Goal: Task Accomplishment & Management: Manage account settings

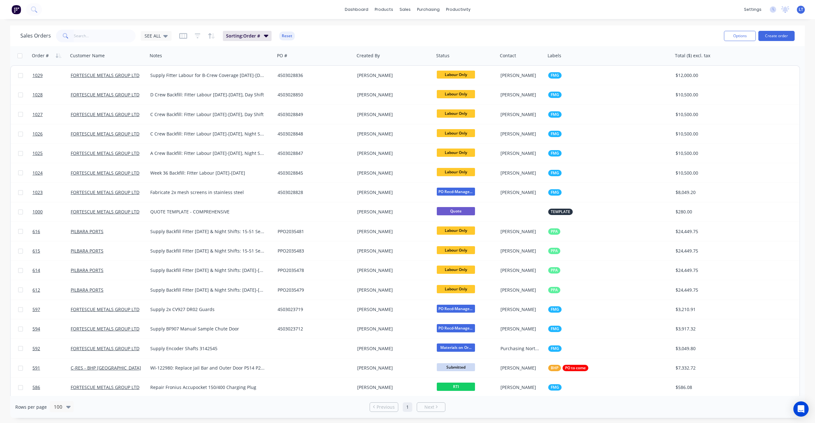
click at [105, 39] on input "text" at bounding box center [105, 36] width 62 height 13
type input "540"
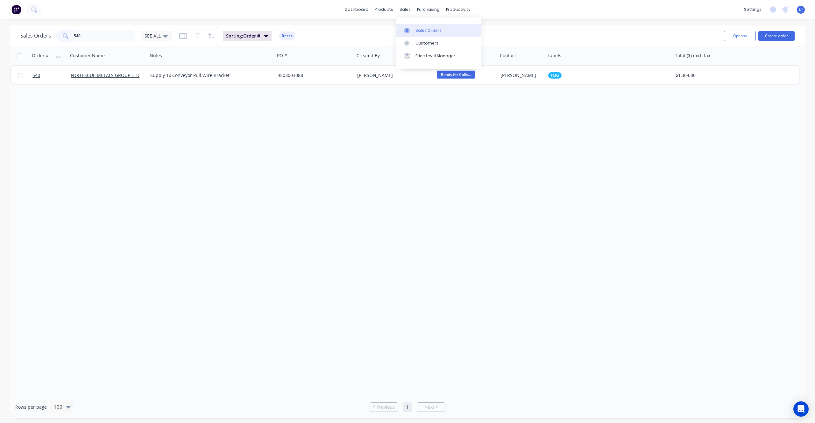
click at [414, 28] on link "Sales Orders" at bounding box center [438, 30] width 84 height 13
click at [414, 30] on link "Sales Orders" at bounding box center [438, 30] width 84 height 13
drag, startPoint x: 24, startPoint y: 35, endPoint x: 0, endPoint y: 23, distance: 27.0
click at [0, 23] on div "dashboard products sales purchasing productivity dashboard products Product Cat…" at bounding box center [407, 211] width 815 height 423
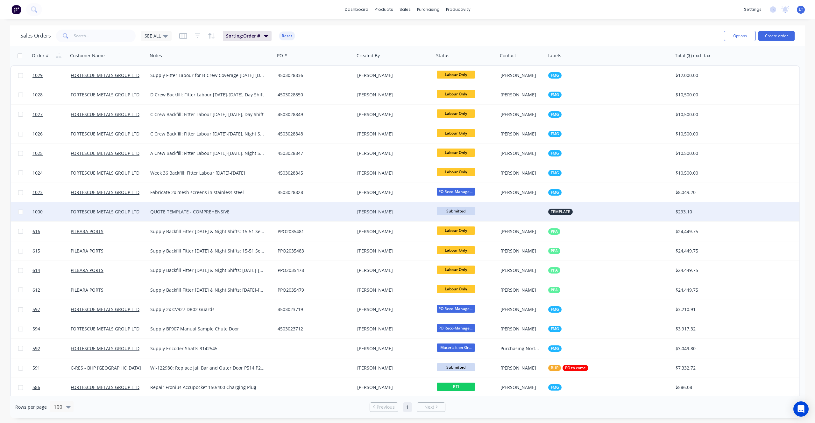
click at [395, 210] on div "[PERSON_NAME]" at bounding box center [392, 212] width 71 height 6
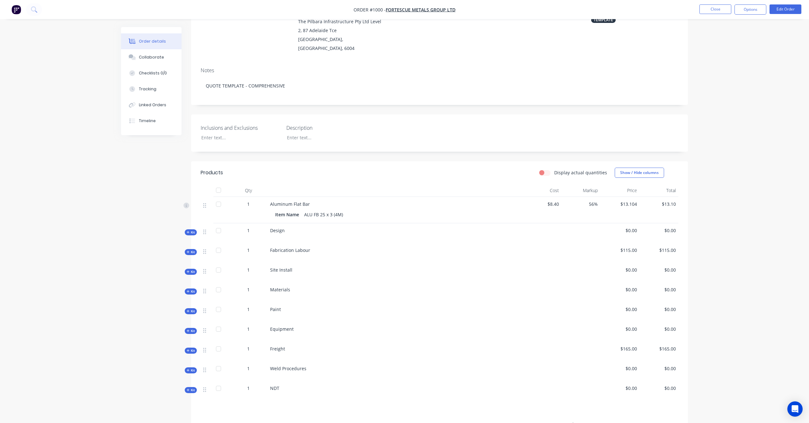
scroll to position [71, 0]
click at [793, 12] on button "Edit Order" at bounding box center [785, 9] width 32 height 10
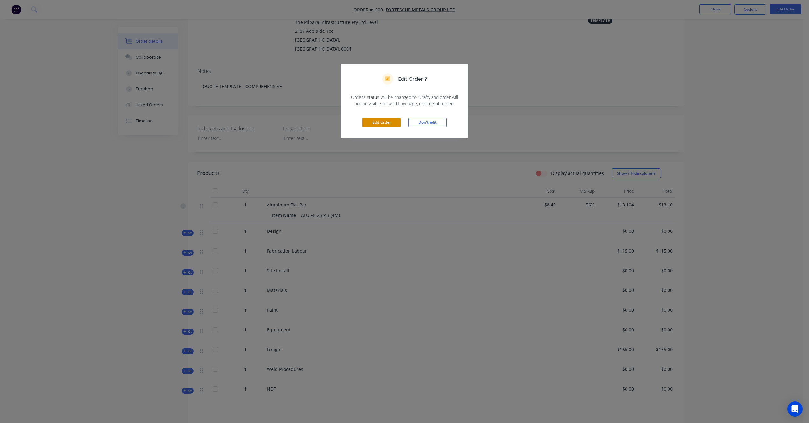
click at [377, 122] on button "Edit Order" at bounding box center [381, 123] width 38 height 10
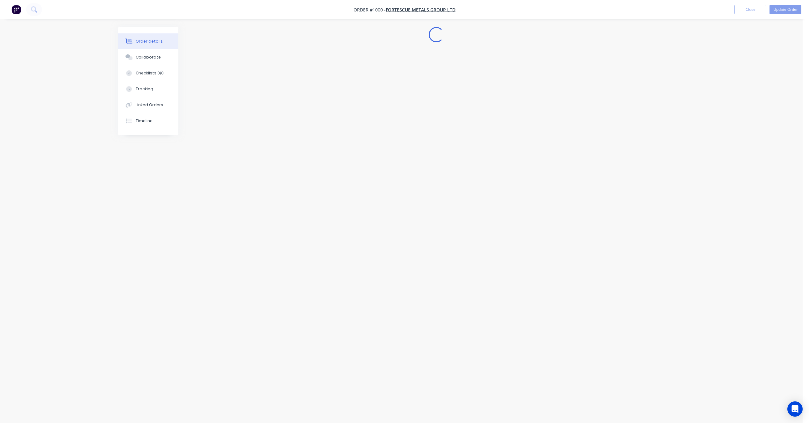
scroll to position [0, 0]
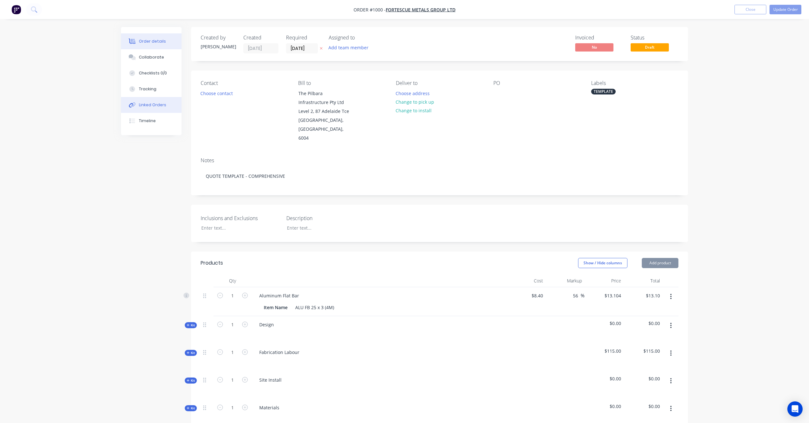
click at [156, 106] on div "Linked Orders" at bounding box center [152, 105] width 27 height 6
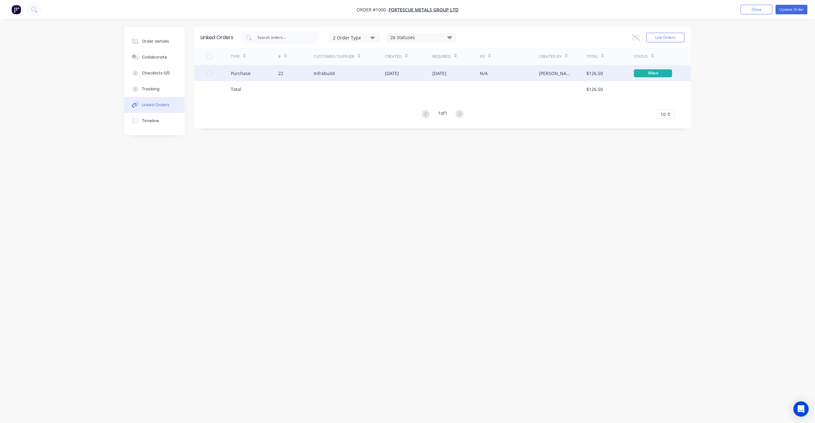
click at [209, 74] on div at bounding box center [209, 73] width 13 height 13
click at [258, 72] on div "Purchase" at bounding box center [254, 73] width 47 height 16
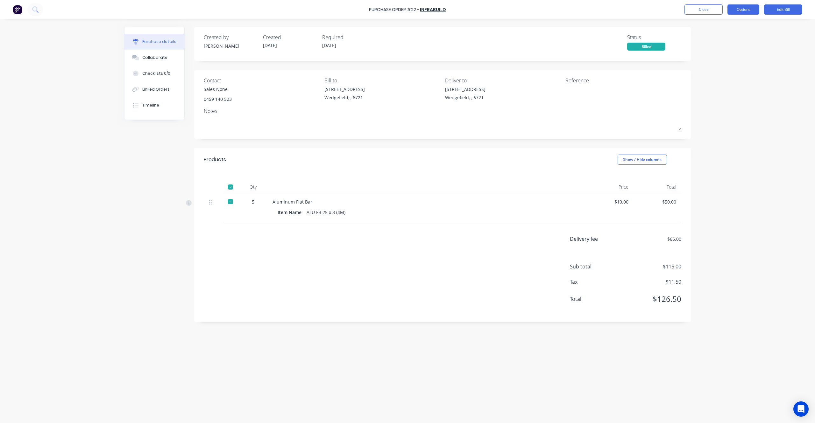
click at [744, 10] on button "Options" at bounding box center [743, 9] width 32 height 10
click at [773, 48] on div "Purchase Order #22 - Infrabuild Close Options Print / Email Convert to Purchase…" at bounding box center [407, 211] width 815 height 423
click at [779, 12] on button "Edit Bill" at bounding box center [783, 9] width 38 height 10
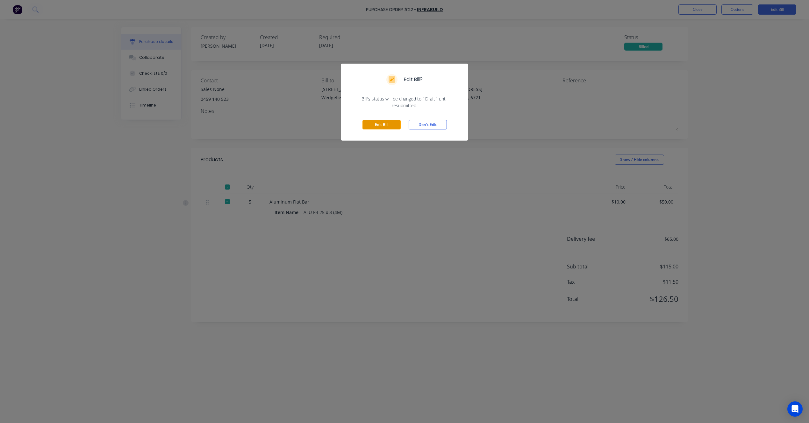
click at [381, 124] on button "Edit Bill" at bounding box center [381, 125] width 38 height 10
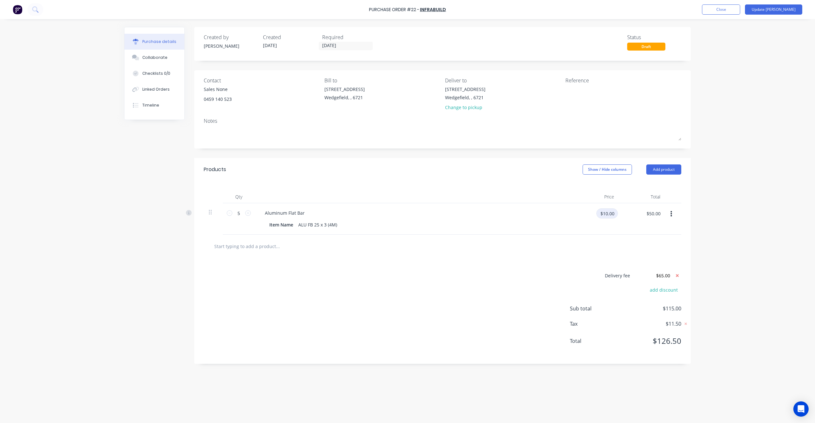
click at [606, 216] on input "$10.00" at bounding box center [607, 214] width 22 height 10
type input "$0.00"
click at [707, 202] on div "Purchase Order #22 - Infrabuild Add product Close Update Bill Purchase details …" at bounding box center [407, 211] width 815 height 423
click at [677, 277] on icon at bounding box center [677, 275] width 3 height 3
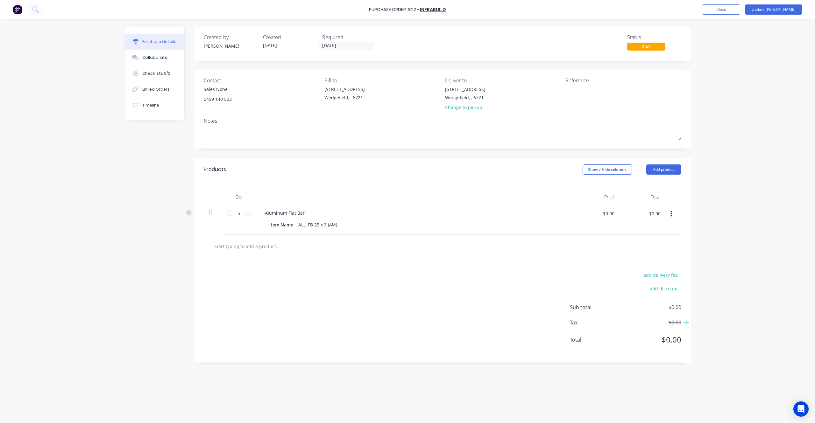
click at [673, 213] on button "button" at bounding box center [671, 214] width 15 height 11
click at [651, 271] on button "Delete" at bounding box center [652, 269] width 54 height 13
click at [775, 7] on button "Update [PERSON_NAME]" at bounding box center [773, 9] width 57 height 10
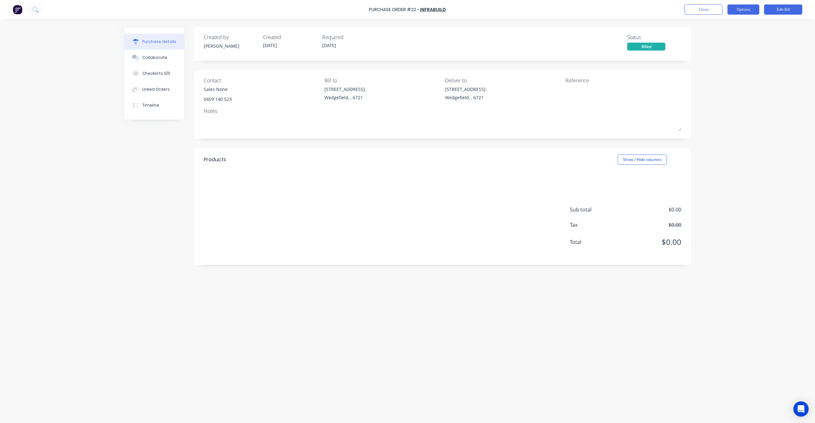
click at [745, 9] on button "Options" at bounding box center [743, 9] width 32 height 10
click at [715, 96] on div "Archive" at bounding box center [728, 92] width 49 height 9
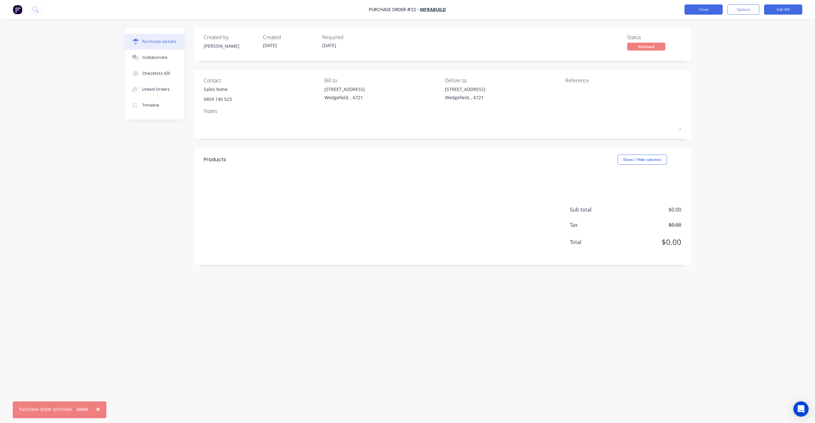
click at [713, 11] on button "Close" at bounding box center [703, 9] width 38 height 10
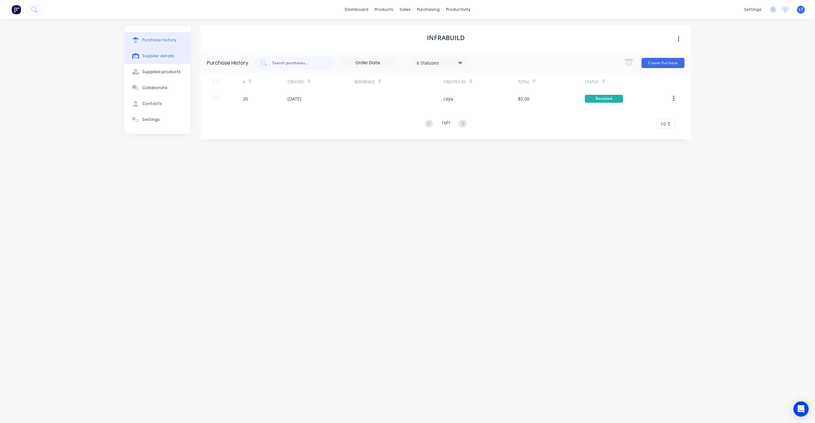
click at [152, 59] on button "Supplier details" at bounding box center [157, 56] width 66 height 16
select select "AU"
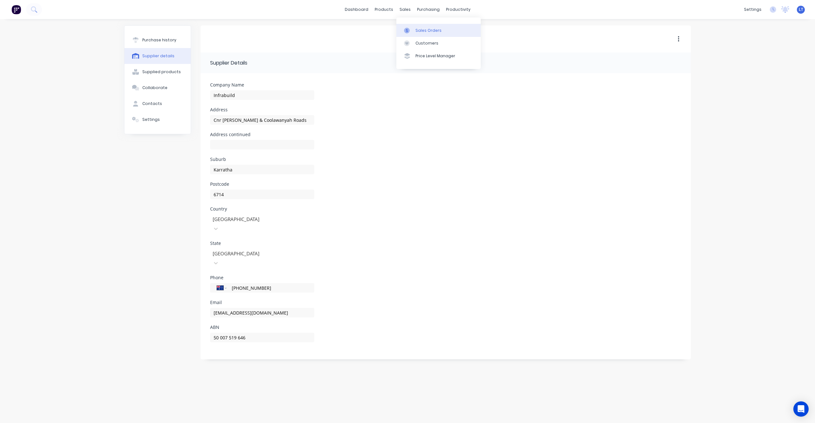
click at [416, 33] on div "Sales Orders" at bounding box center [428, 31] width 26 height 6
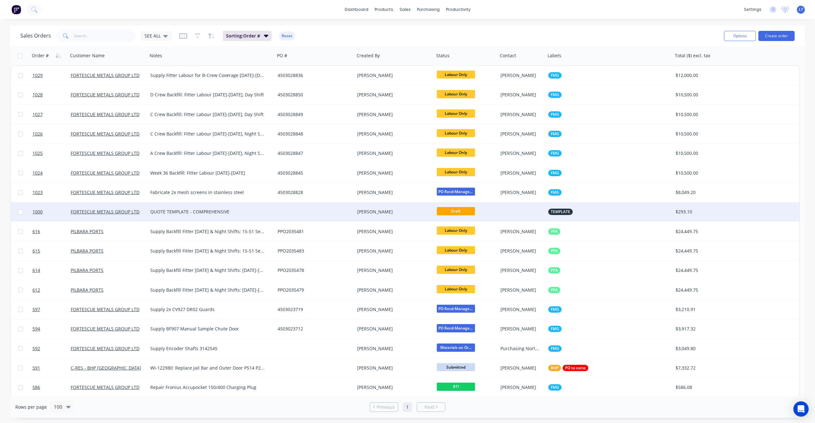
click at [365, 220] on div "[PERSON_NAME]" at bounding box center [395, 211] width 80 height 19
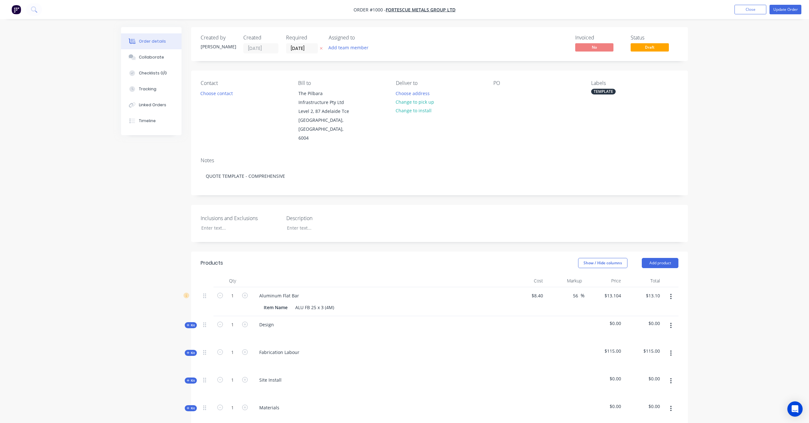
click at [667, 291] on button "button" at bounding box center [670, 296] width 15 height 11
click at [645, 347] on div "Delete" at bounding box center [647, 351] width 49 height 9
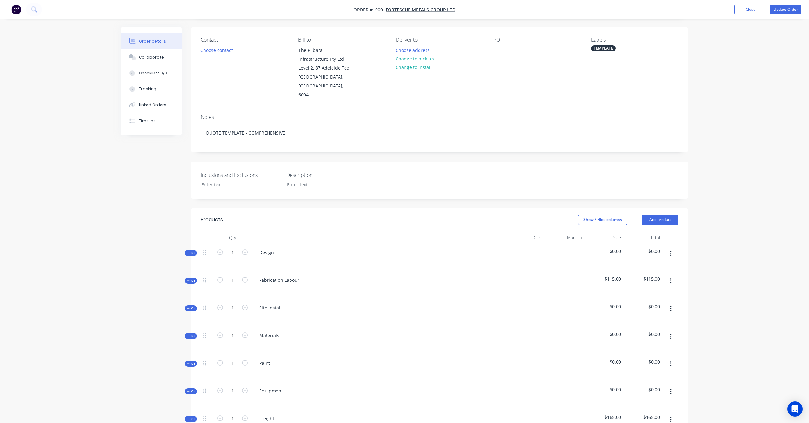
scroll to position [20, 0]
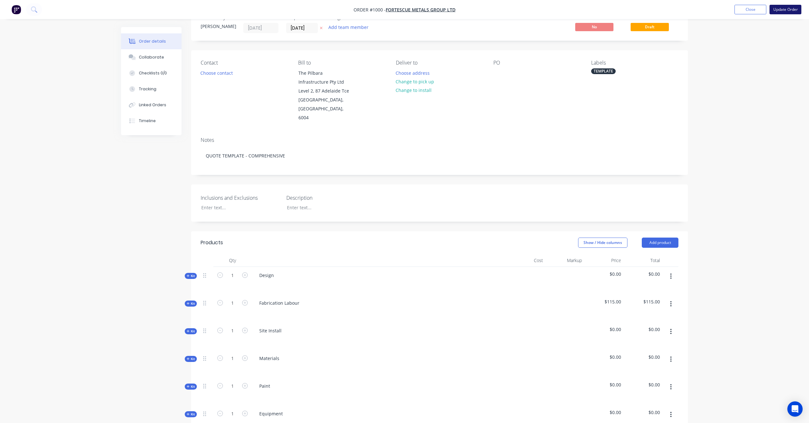
click at [776, 10] on button "Update Order" at bounding box center [785, 10] width 32 height 10
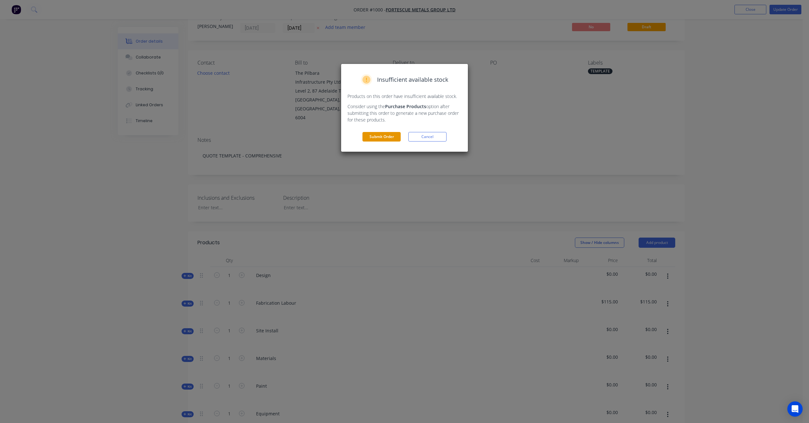
click at [383, 136] on button "Submit Order" at bounding box center [381, 137] width 38 height 10
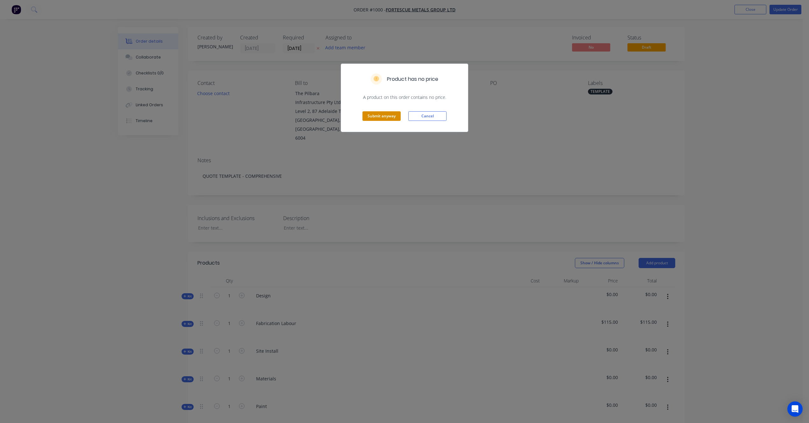
click at [396, 117] on button "Submit anyway" at bounding box center [381, 116] width 38 height 10
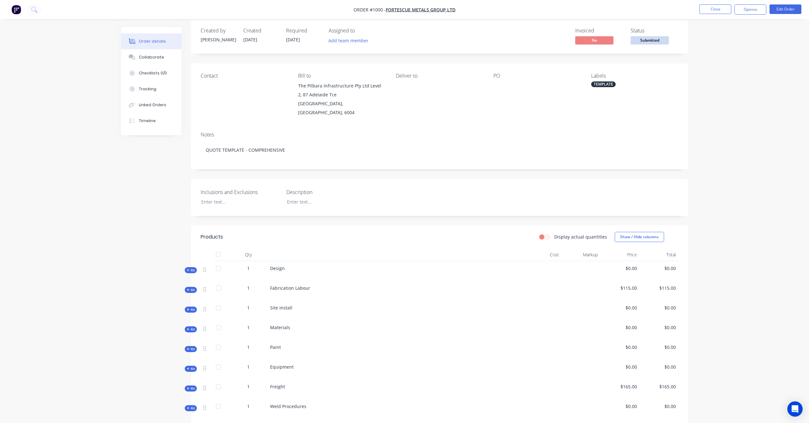
scroll to position [14, 0]
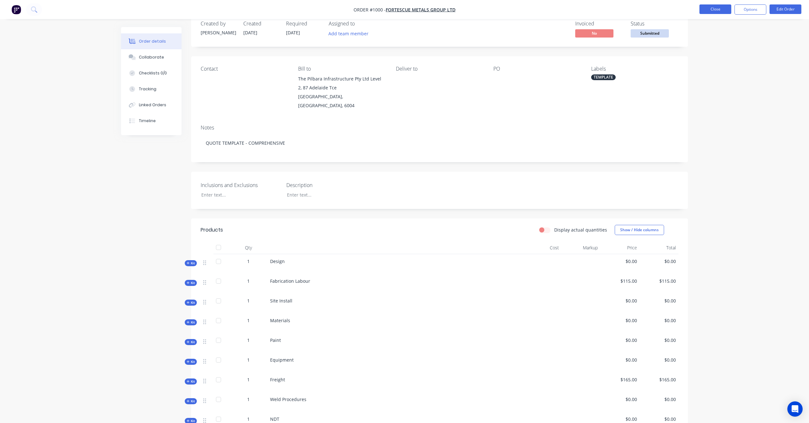
click at [707, 13] on button "Close" at bounding box center [715, 9] width 32 height 10
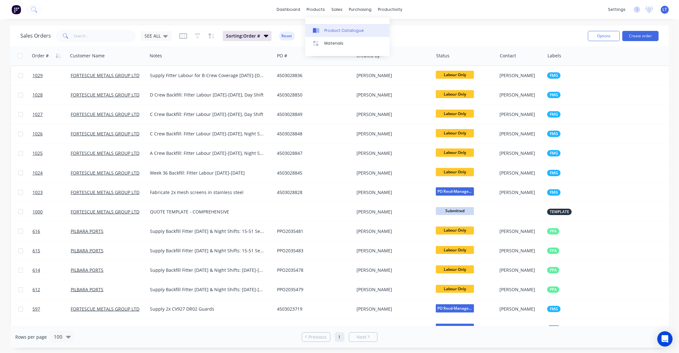
click at [326, 26] on link "Product Catalogue" at bounding box center [347, 30] width 84 height 13
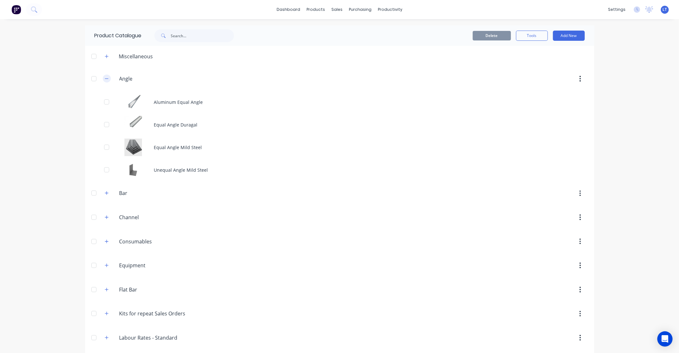
click at [105, 81] on icon "button" at bounding box center [107, 78] width 4 height 4
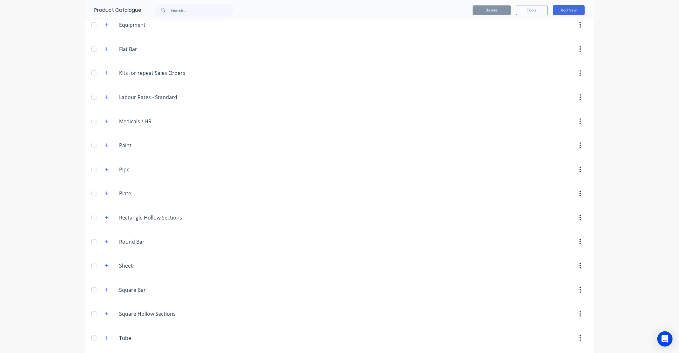
scroll to position [153, 0]
click at [105, 120] on icon "button" at bounding box center [107, 118] width 4 height 4
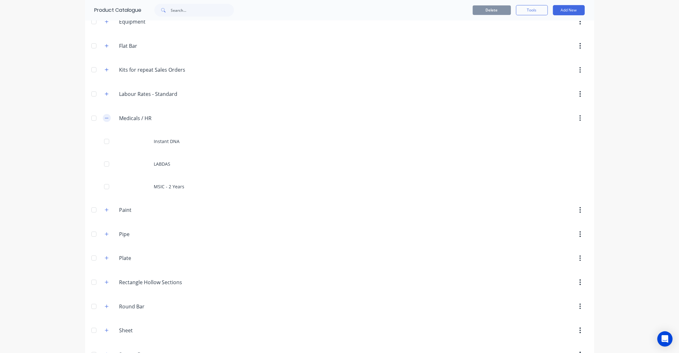
click at [107, 119] on button "button" at bounding box center [107, 118] width 8 height 8
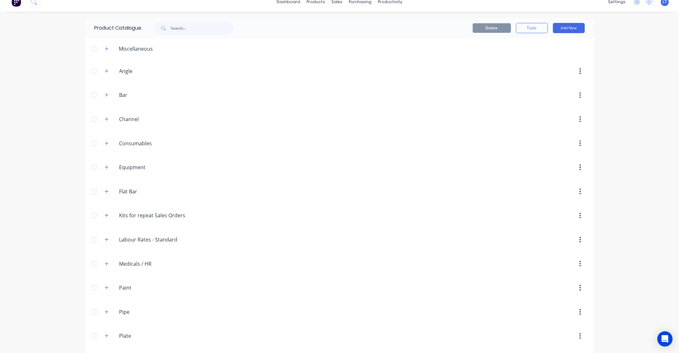
scroll to position [0, 0]
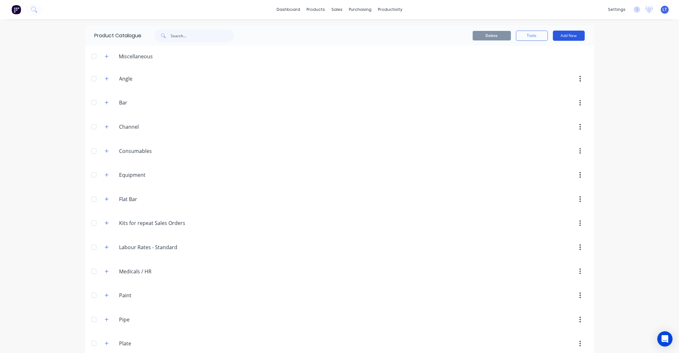
click at [553, 38] on button "Add New" at bounding box center [569, 36] width 32 height 10
click at [612, 78] on div "dashboard products sales purchasing productivity dashboard products Product Cat…" at bounding box center [339, 176] width 679 height 353
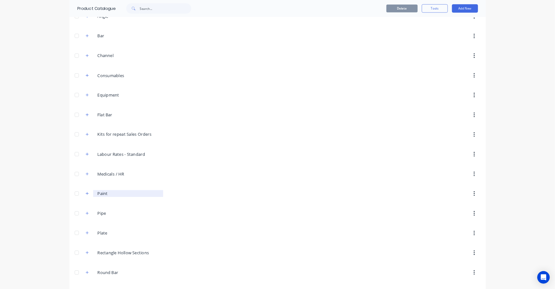
scroll to position [59, 0]
click at [105, 213] on icon "button" at bounding box center [107, 212] width 4 height 4
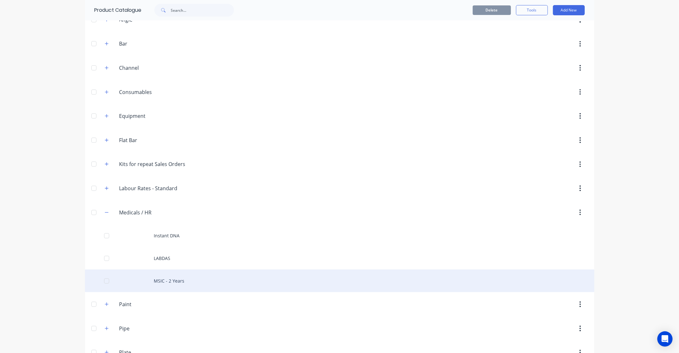
click at [177, 281] on div "MSIC - 2 Years" at bounding box center [339, 280] width 509 height 23
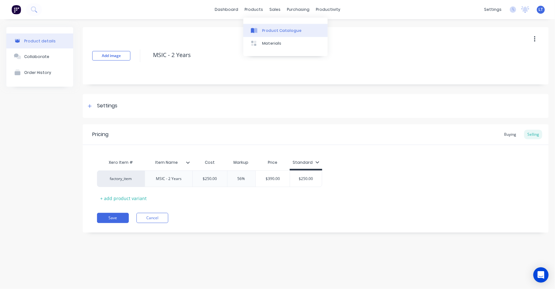
click at [268, 30] on div "Product Catalogue" at bounding box center [282, 31] width 39 height 6
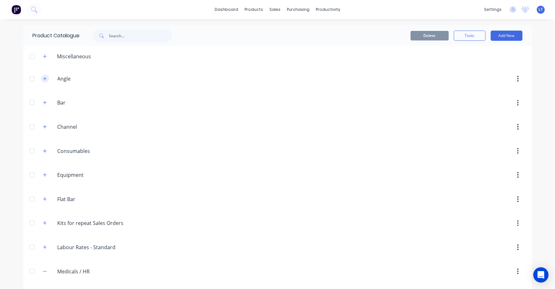
click at [43, 79] on icon "button" at bounding box center [45, 79] width 4 height 4
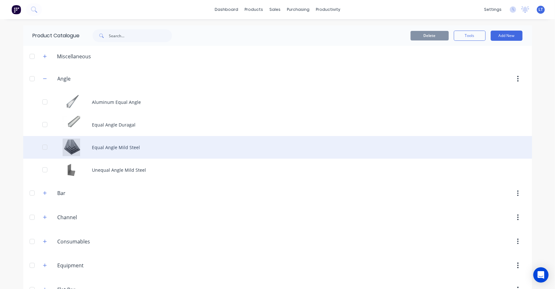
click at [132, 147] on div "Equal Angle Mild Steel" at bounding box center [277, 147] width 509 height 23
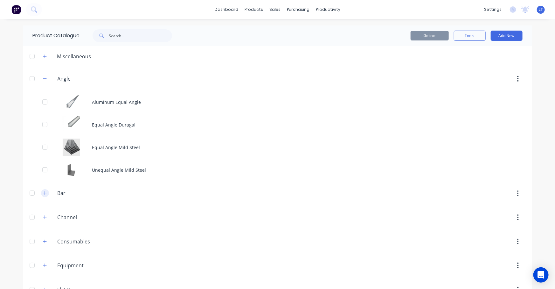
click at [43, 195] on button "button" at bounding box center [45, 193] width 8 height 8
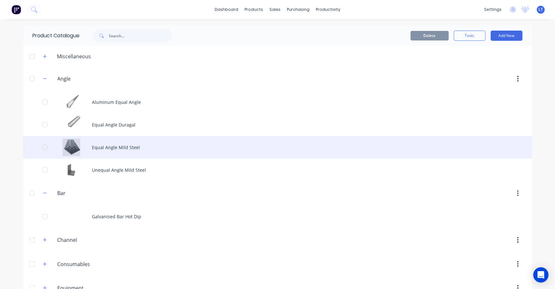
click at [111, 149] on div "Equal Angle Mild Steel" at bounding box center [277, 147] width 509 height 23
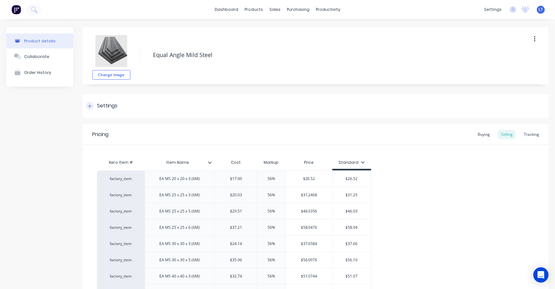
click at [90, 105] on icon at bounding box center [90, 106] width 4 height 4
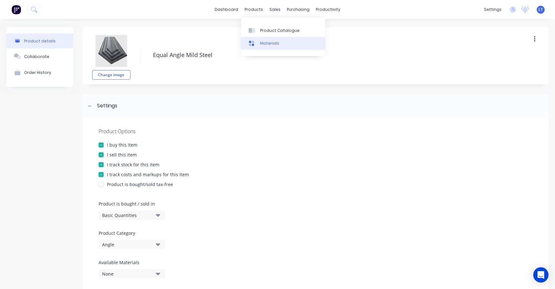
click at [261, 46] on link "Materials" at bounding box center [283, 43] width 84 height 13
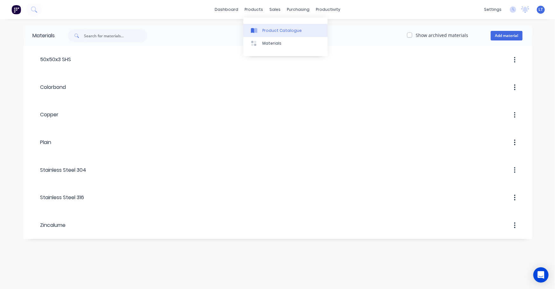
click at [266, 27] on link "Product Catalogue" at bounding box center [286, 30] width 84 height 13
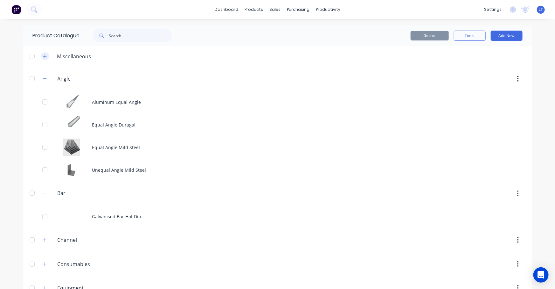
click at [43, 56] on icon "button" at bounding box center [45, 56] width 4 height 4
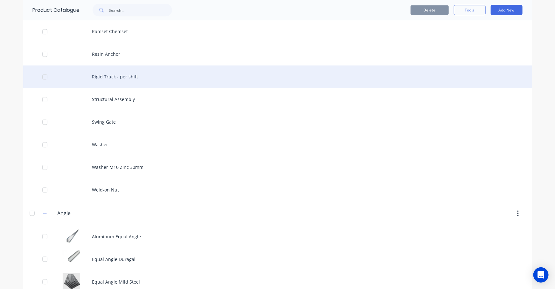
scroll to position [588, 0]
click at [115, 80] on div "Rigid Truck - per shift" at bounding box center [277, 77] width 509 height 23
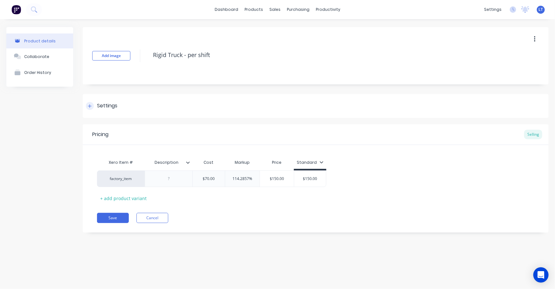
click at [89, 107] on icon at bounding box center [90, 106] width 4 height 4
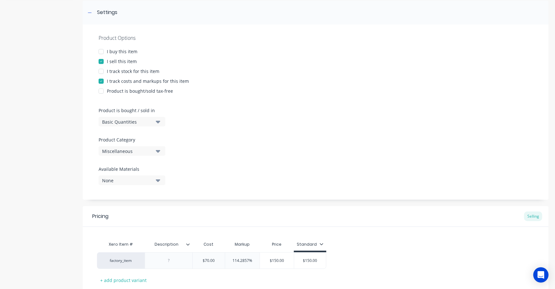
scroll to position [96, 0]
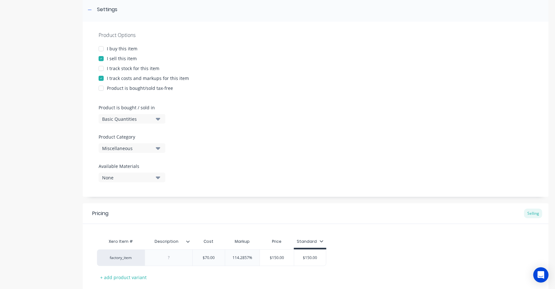
click at [126, 149] on div "Miscellaneous" at bounding box center [127, 148] width 51 height 7
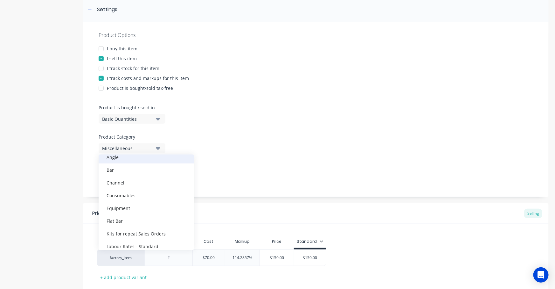
scroll to position [48, 0]
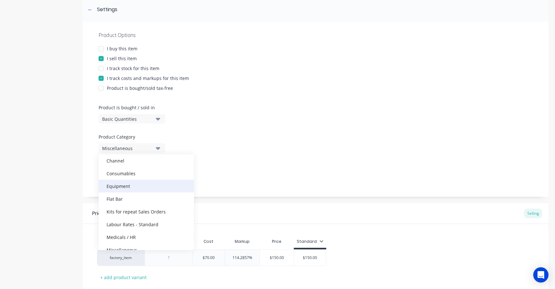
click at [126, 182] on div "Equipment" at bounding box center [147, 186] width 96 height 13
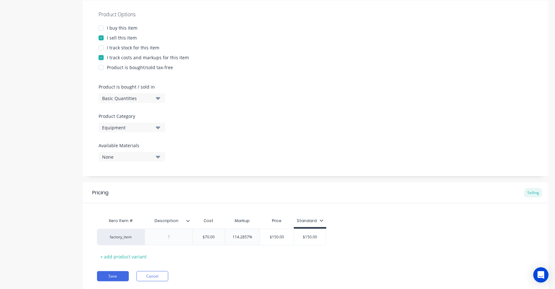
scroll to position [117, 0]
click at [121, 275] on button "Save" at bounding box center [113, 276] width 32 height 10
type textarea "x"
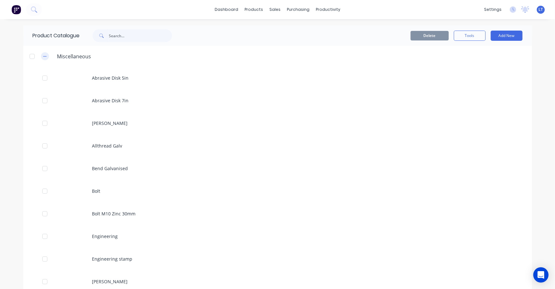
click at [43, 58] on icon "button" at bounding box center [45, 56] width 4 height 4
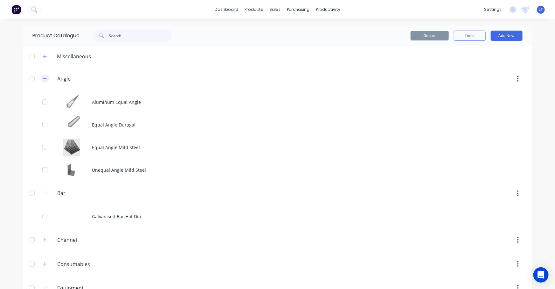
click at [43, 79] on icon "button" at bounding box center [45, 78] width 4 height 4
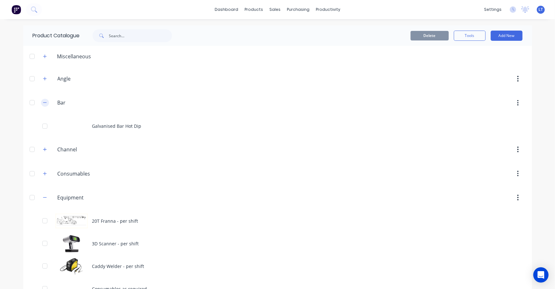
click at [44, 101] on icon "button" at bounding box center [45, 102] width 4 height 4
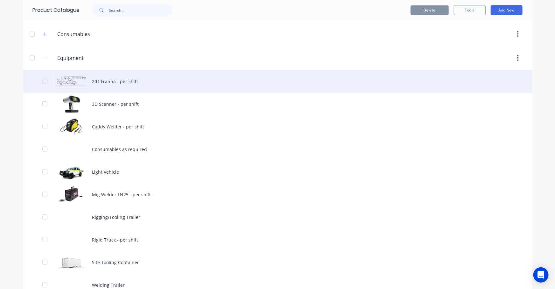
scroll to position [116, 0]
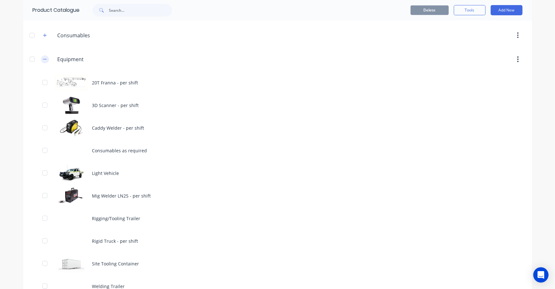
click at [45, 61] on button "button" at bounding box center [45, 59] width 8 height 8
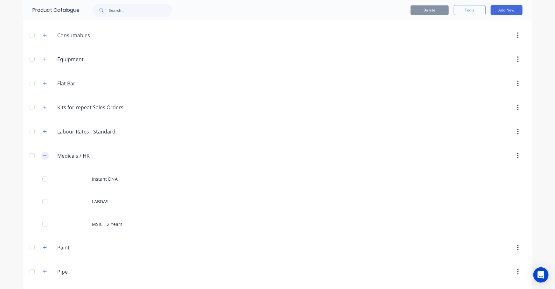
click at [42, 158] on button "button" at bounding box center [45, 156] width 8 height 8
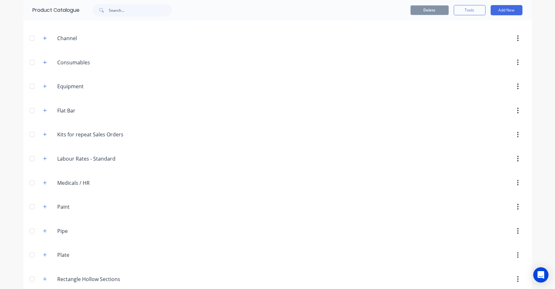
scroll to position [0, 0]
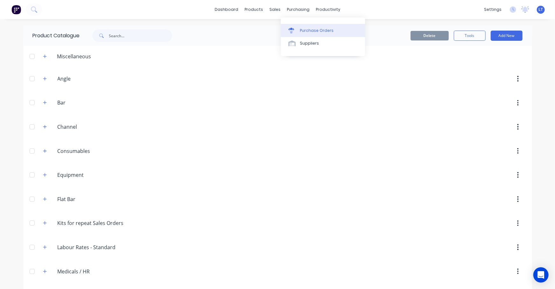
click at [304, 27] on link "Purchase Orders" at bounding box center [323, 30] width 84 height 13
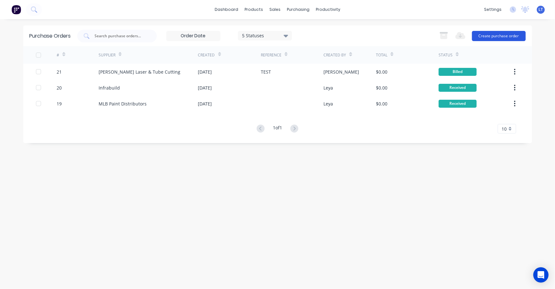
click at [485, 34] on button "Create purchase order" at bounding box center [499, 36] width 54 height 10
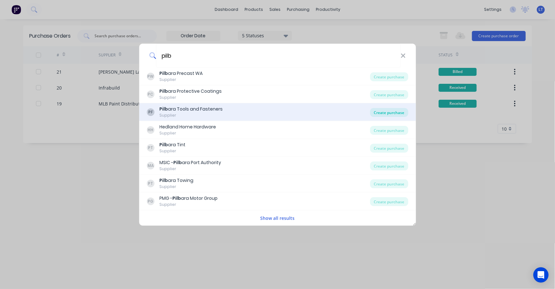
type input "pilb"
click at [388, 109] on div "Create purchase" at bounding box center [390, 112] width 38 height 9
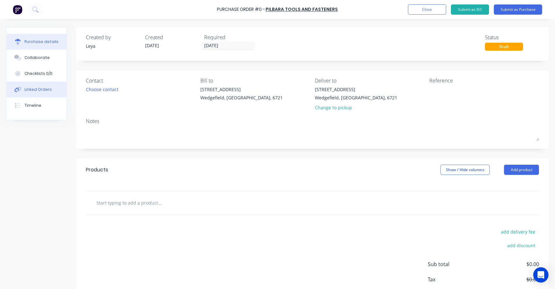
click at [51, 91] on button "Linked Orders" at bounding box center [37, 89] width 60 height 16
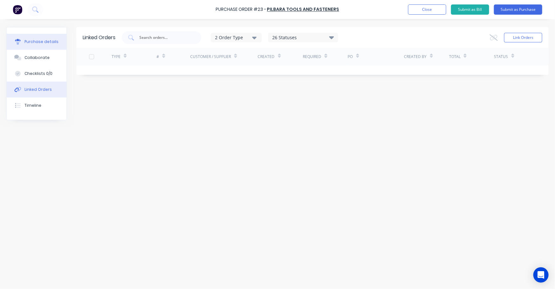
click at [45, 41] on div "Purchase details" at bounding box center [42, 42] width 34 height 6
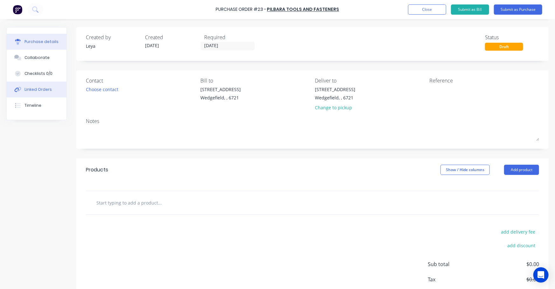
click at [40, 90] on div "Linked Orders" at bounding box center [38, 90] width 27 height 6
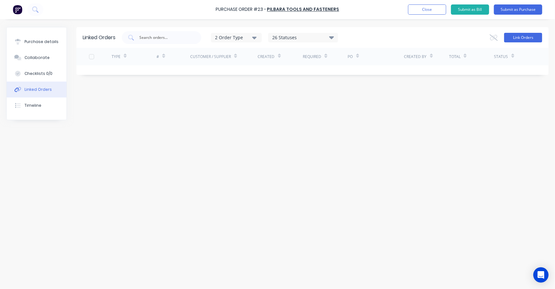
click at [513, 37] on button "Link Orders" at bounding box center [524, 38] width 38 height 10
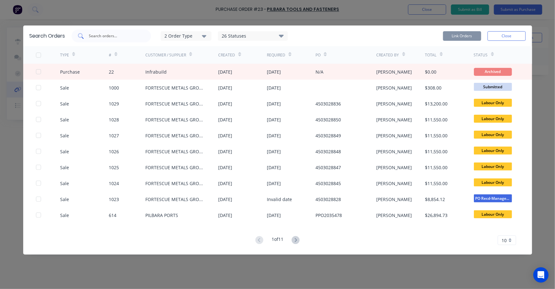
click at [123, 34] on input "text" at bounding box center [114, 36] width 53 height 6
type input "l"
drag, startPoint x: 503, startPoint y: 27, endPoint x: 501, endPoint y: 33, distance: 6.4
click at [503, 26] on div "Search Orders l 2 Order Type 26 Statuses Sales Order Status All Archived Draft …" at bounding box center [277, 35] width 509 height 21
click at [500, 34] on button "Close" at bounding box center [507, 36] width 38 height 10
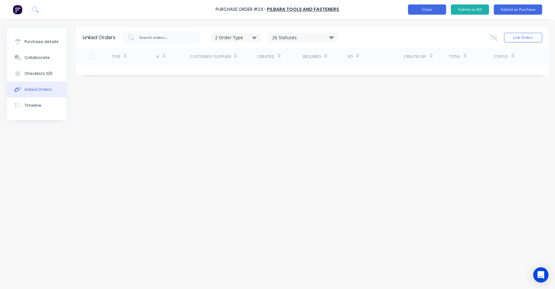
click at [422, 12] on button "Close" at bounding box center [427, 9] width 38 height 10
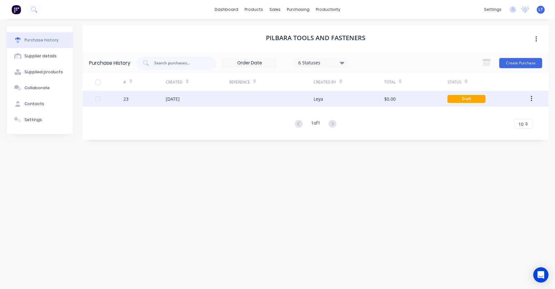
click at [527, 98] on button "button" at bounding box center [532, 98] width 15 height 11
click at [522, 118] on div "Archive" at bounding box center [509, 115] width 49 height 9
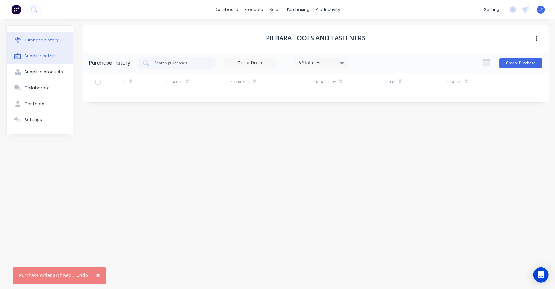
click at [47, 59] on button "Supplier details" at bounding box center [40, 56] width 66 height 16
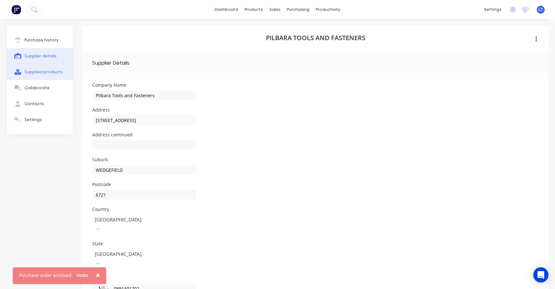
click at [49, 68] on button "Supplied products" at bounding box center [40, 72] width 66 height 16
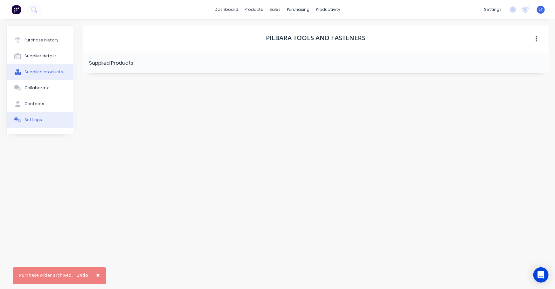
click at [41, 118] on button "Settings" at bounding box center [40, 120] width 66 height 16
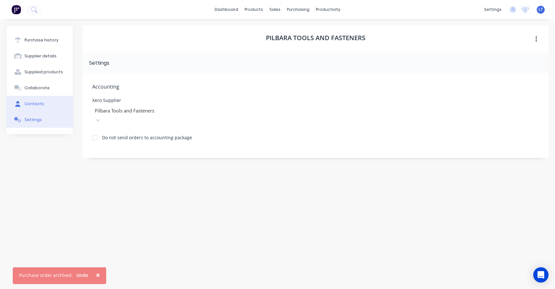
click at [50, 106] on button "Contacts" at bounding box center [40, 104] width 66 height 16
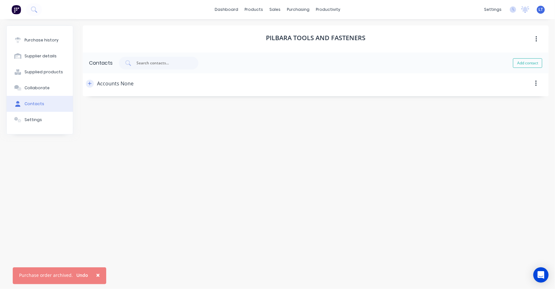
click at [88, 83] on icon "button" at bounding box center [90, 83] width 4 height 4
drag, startPoint x: 115, startPoint y: 110, endPoint x: 329, endPoint y: 118, distance: 214.7
click at [331, 118] on div "Contact Name Accounts None Email address [EMAIL_ADDRESS][DOMAIN_NAME] Phone Int…" at bounding box center [315, 144] width 447 height 92
type input "Accounts"
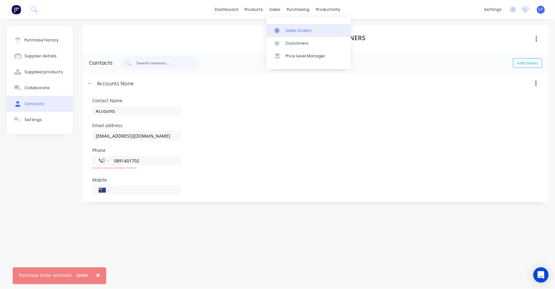
click at [282, 30] on div at bounding box center [279, 31] width 10 height 6
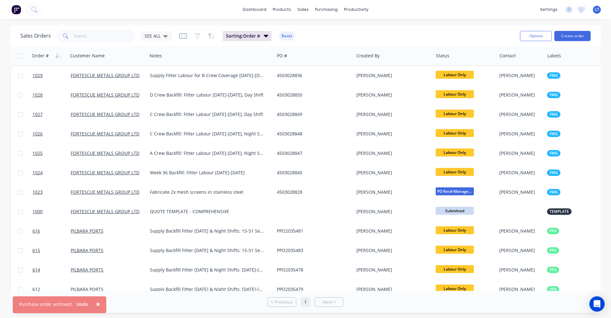
click at [97, 304] on span "×" at bounding box center [98, 303] width 4 height 9
